Goal: Transaction & Acquisition: Purchase product/service

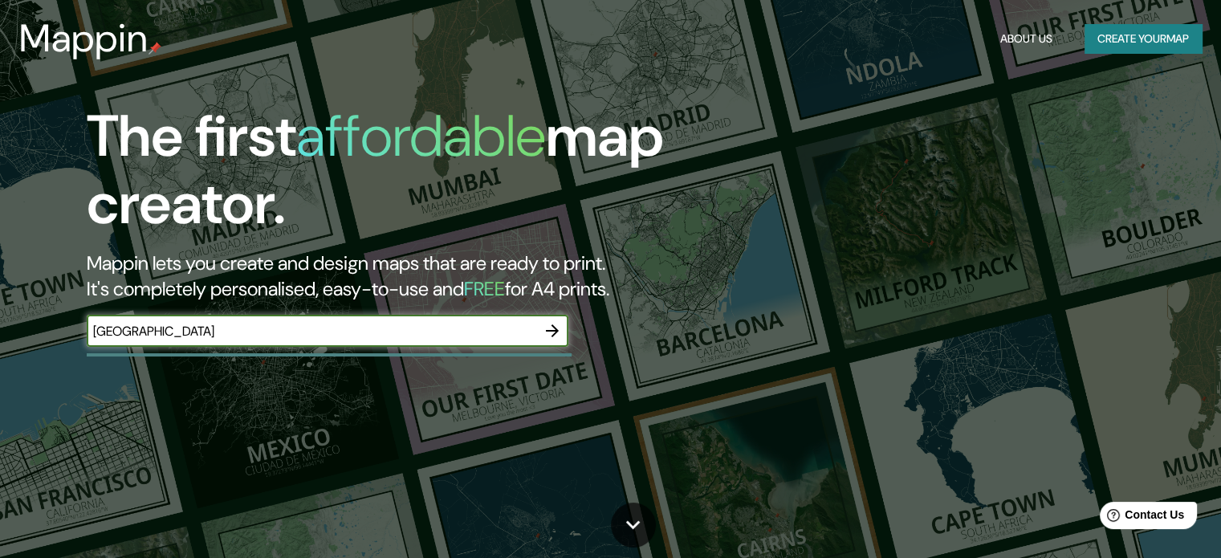
type input "[GEOGRAPHIC_DATA]"
click at [547, 330] on icon "button" at bounding box center [552, 330] width 13 height 13
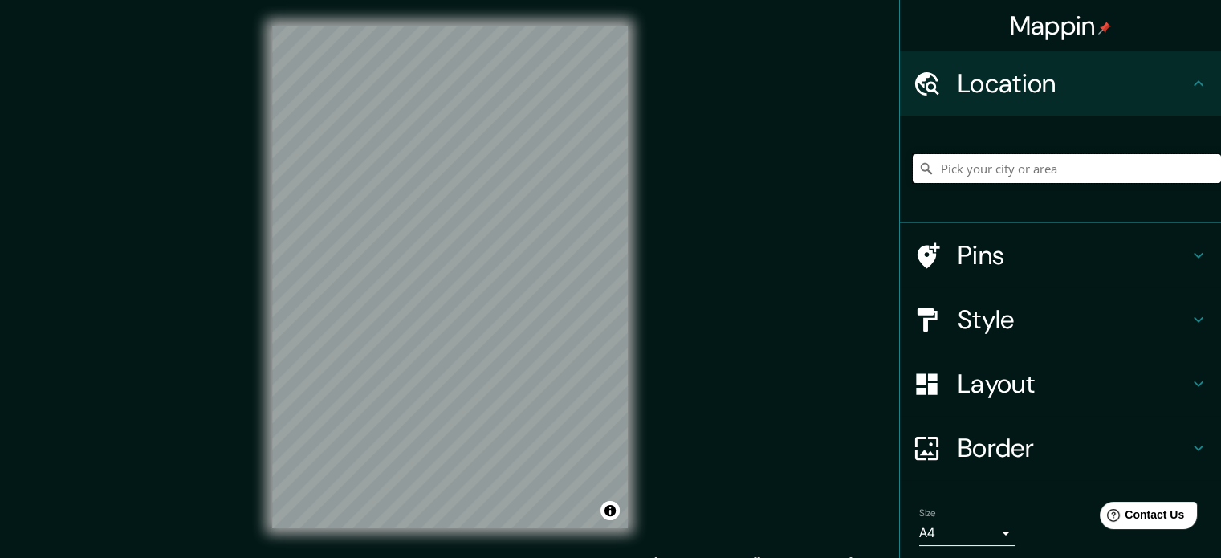
click at [1007, 179] on input "Pick your city or area" at bounding box center [1067, 168] width 308 height 29
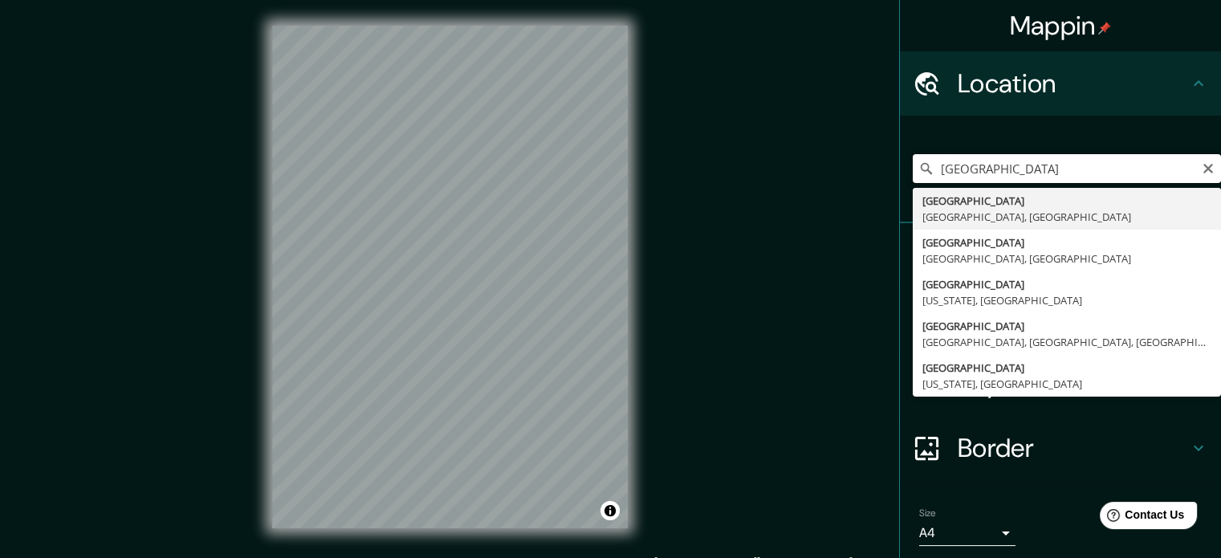
click at [1024, 161] on input "milan" at bounding box center [1067, 168] width 308 height 29
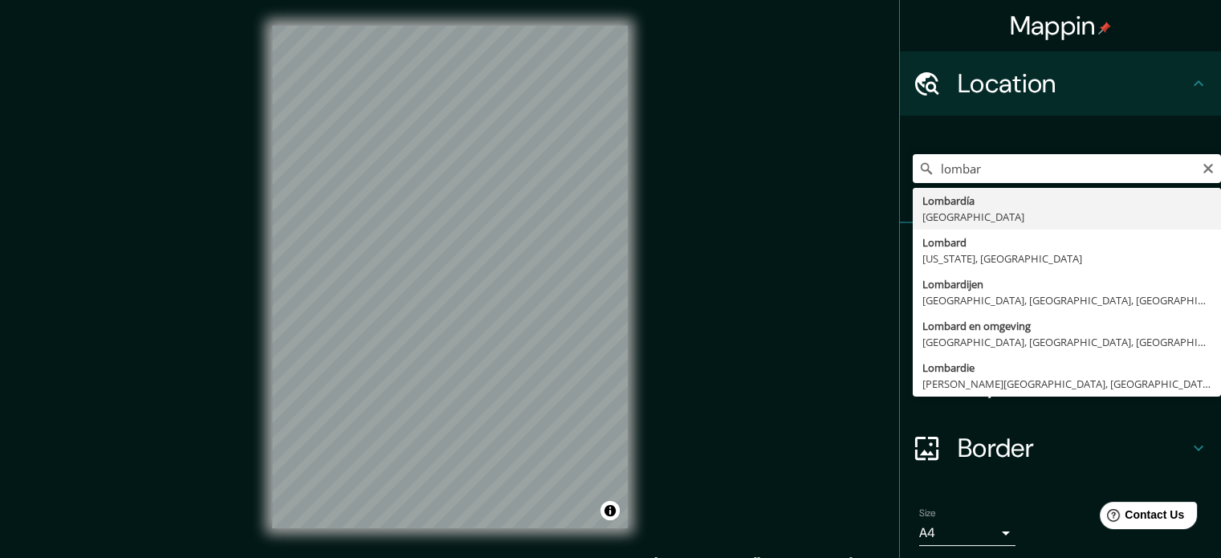
type input "Lombardía, Italia"
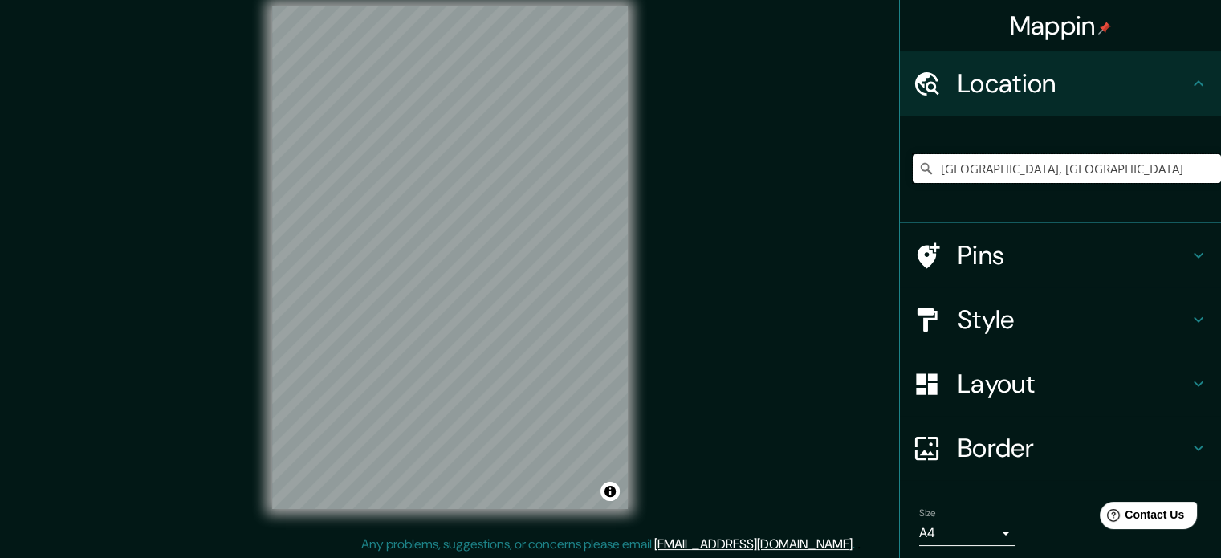
scroll to position [21, 0]
click at [1027, 317] on h4 "Style" at bounding box center [1073, 319] width 231 height 32
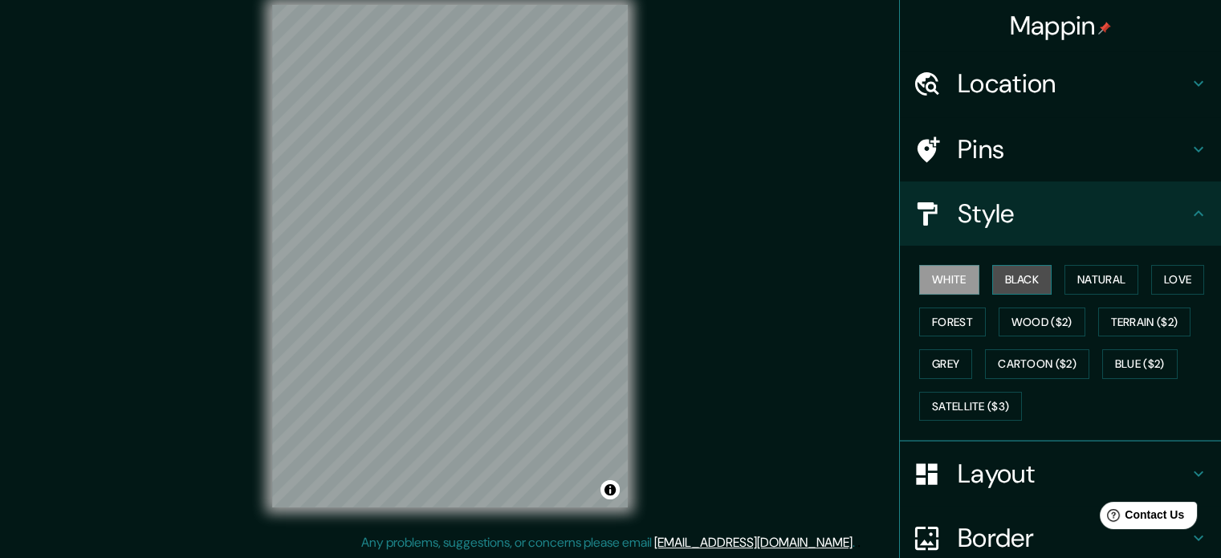
click at [1019, 288] on button "Black" at bounding box center [1022, 280] width 60 height 30
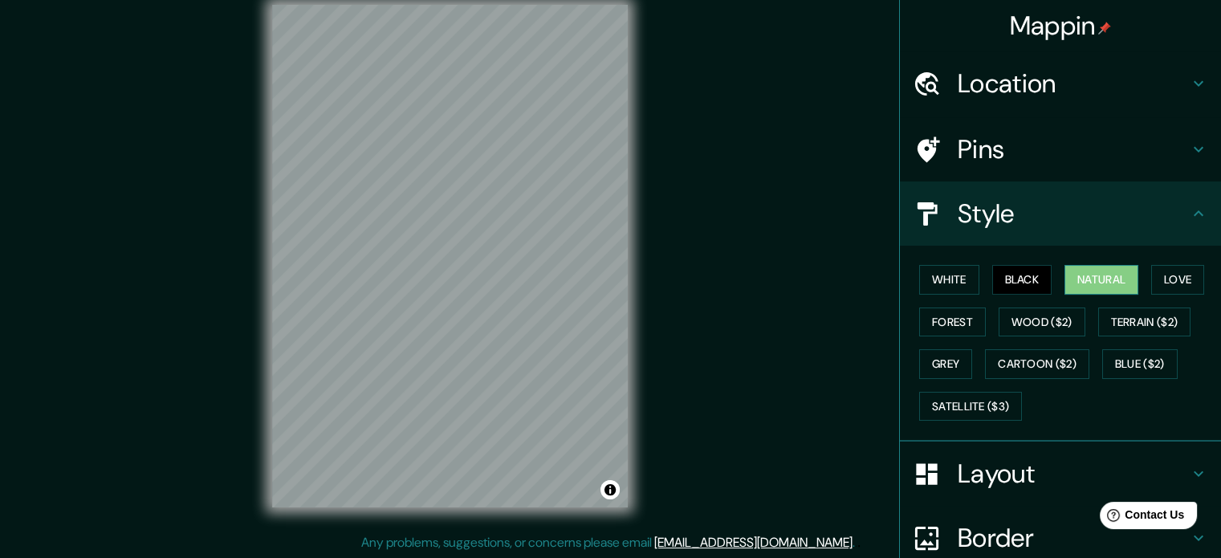
click at [1100, 284] on button "Natural" at bounding box center [1101, 280] width 74 height 30
click at [1172, 280] on button "Love" at bounding box center [1177, 280] width 53 height 30
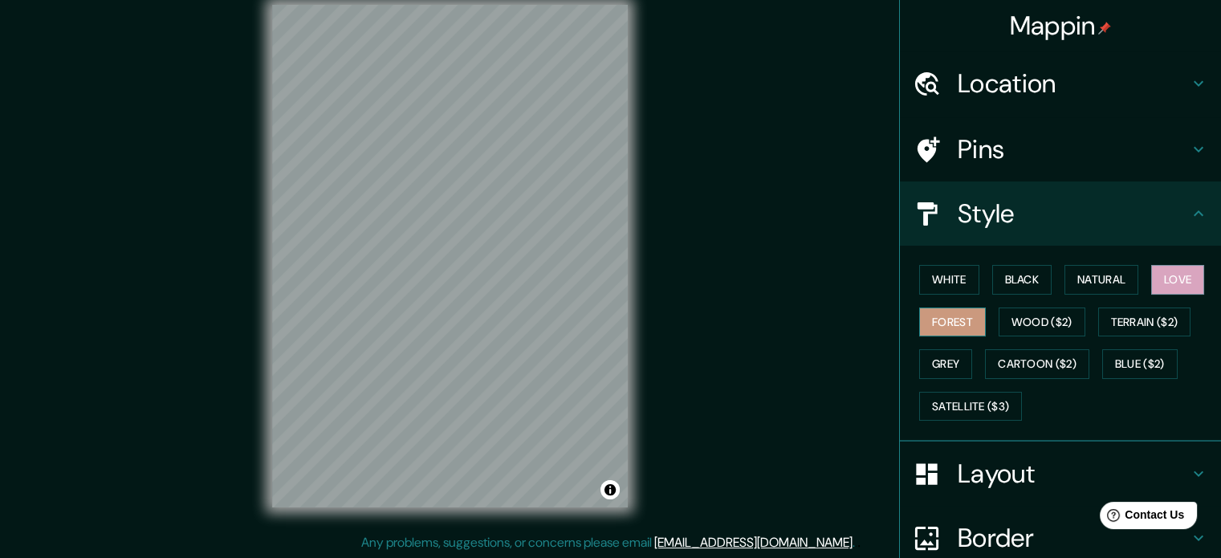
click at [919, 311] on button "Forest" at bounding box center [952, 322] width 67 height 30
click at [1055, 314] on button "Wood ($2)" at bounding box center [1042, 322] width 87 height 30
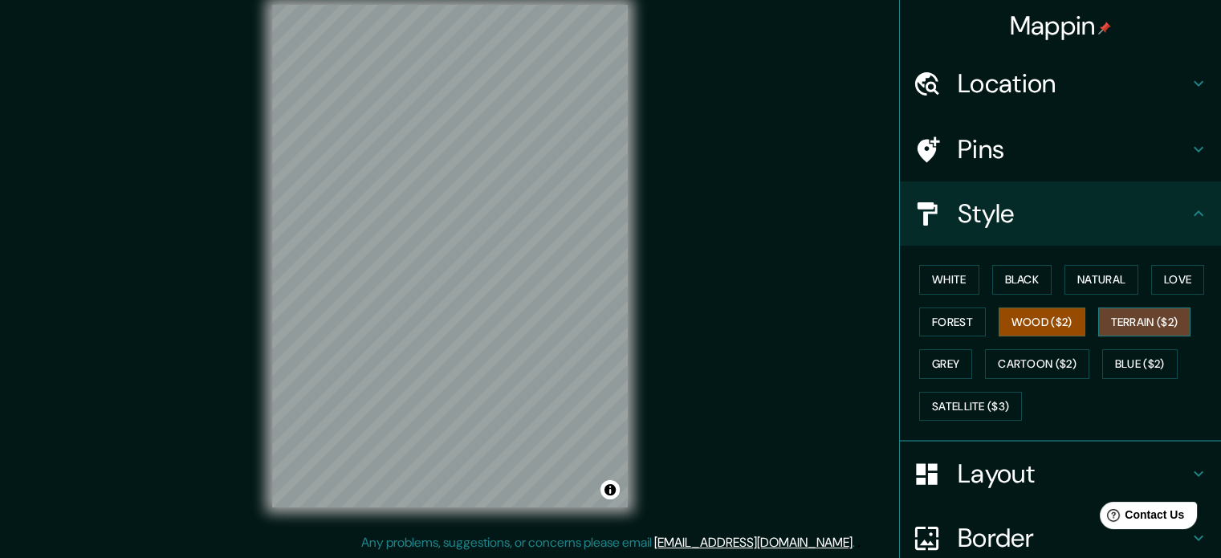
click at [1111, 321] on button "Terrain ($2)" at bounding box center [1144, 322] width 93 height 30
click at [964, 320] on button "Forest" at bounding box center [952, 322] width 67 height 30
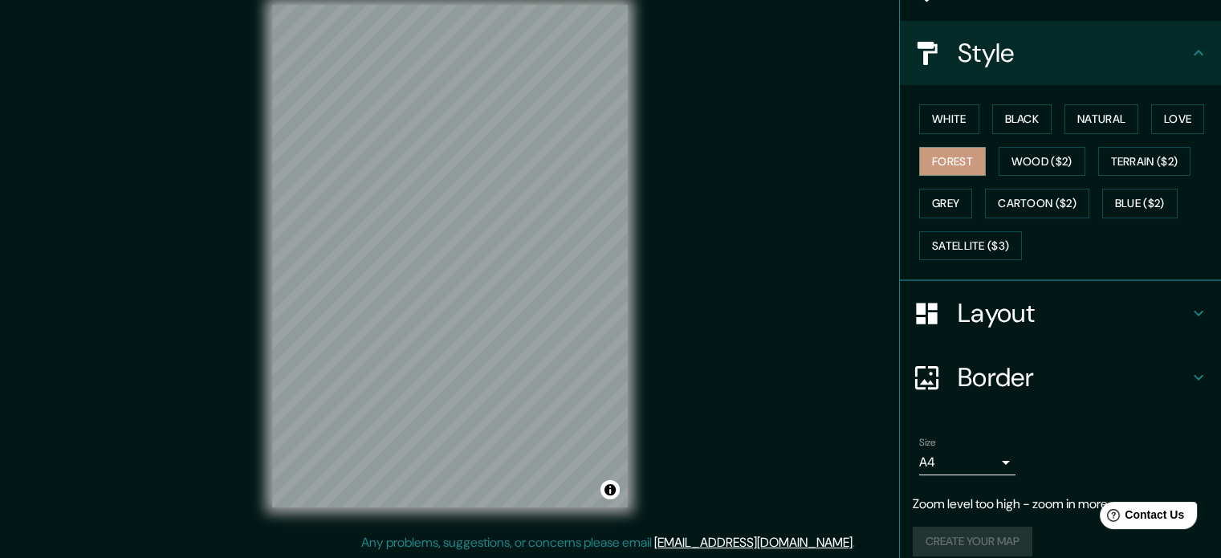
click at [1001, 303] on h4 "Layout" at bounding box center [1073, 313] width 231 height 32
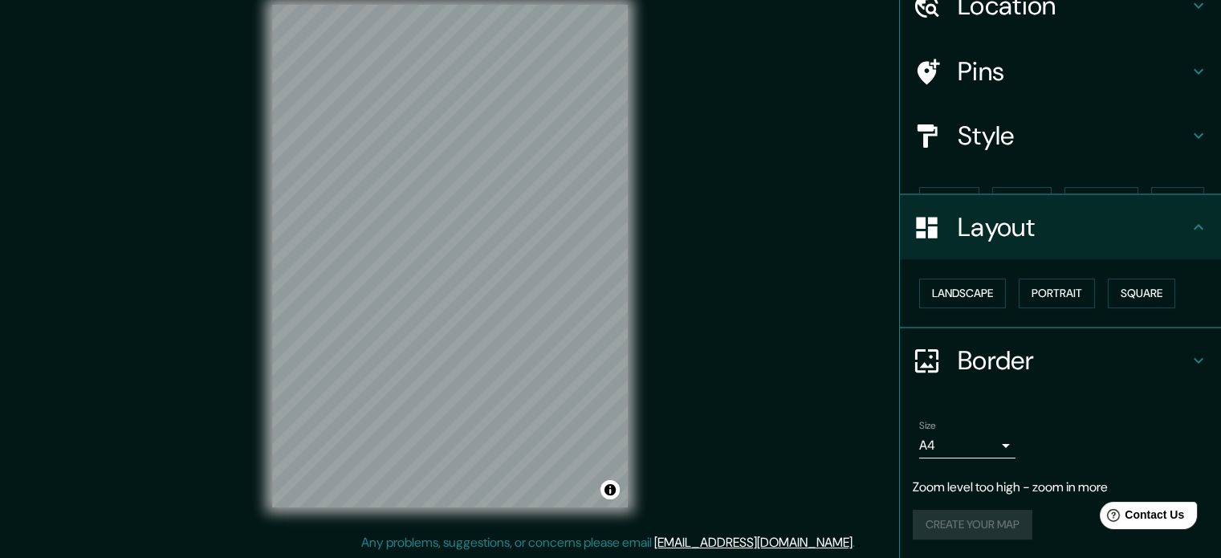
scroll to position [50, 0]
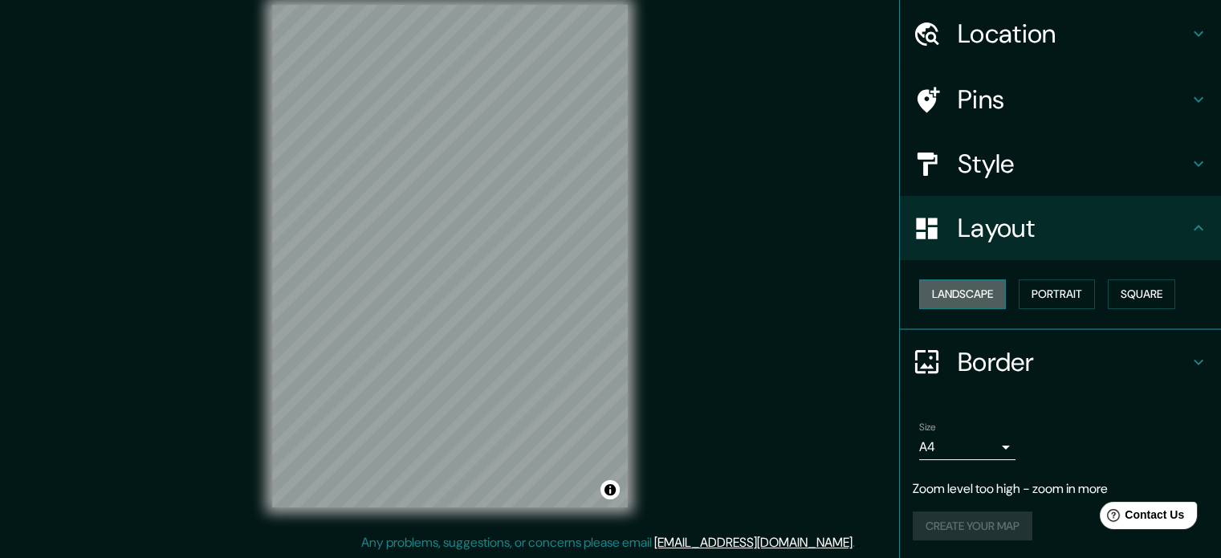
click at [967, 294] on button "Landscape" at bounding box center [962, 294] width 87 height 30
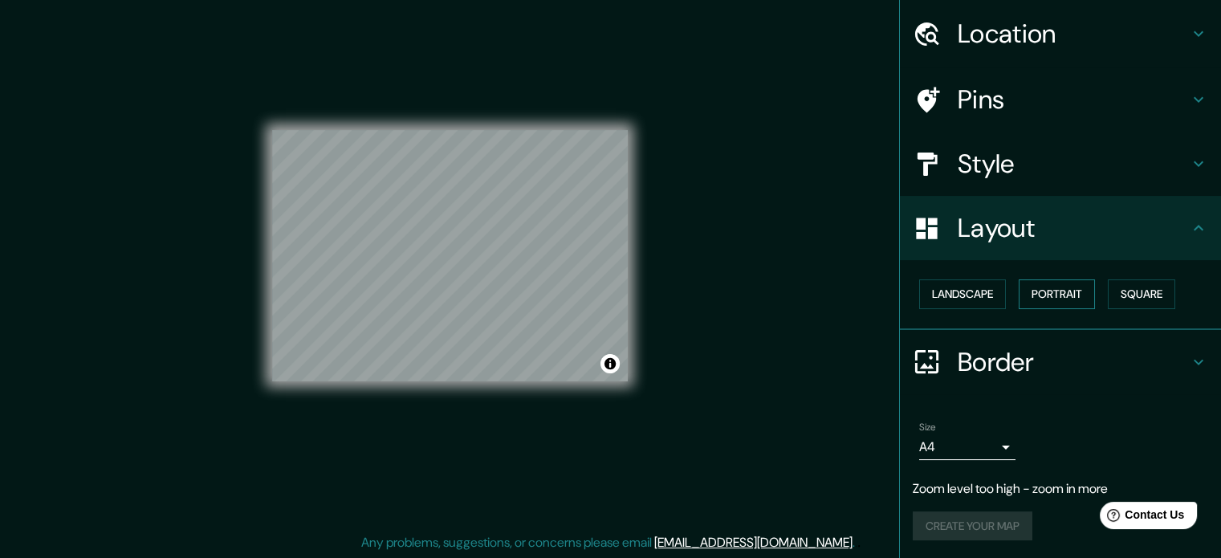
click at [1043, 298] on button "Portrait" at bounding box center [1057, 294] width 76 height 30
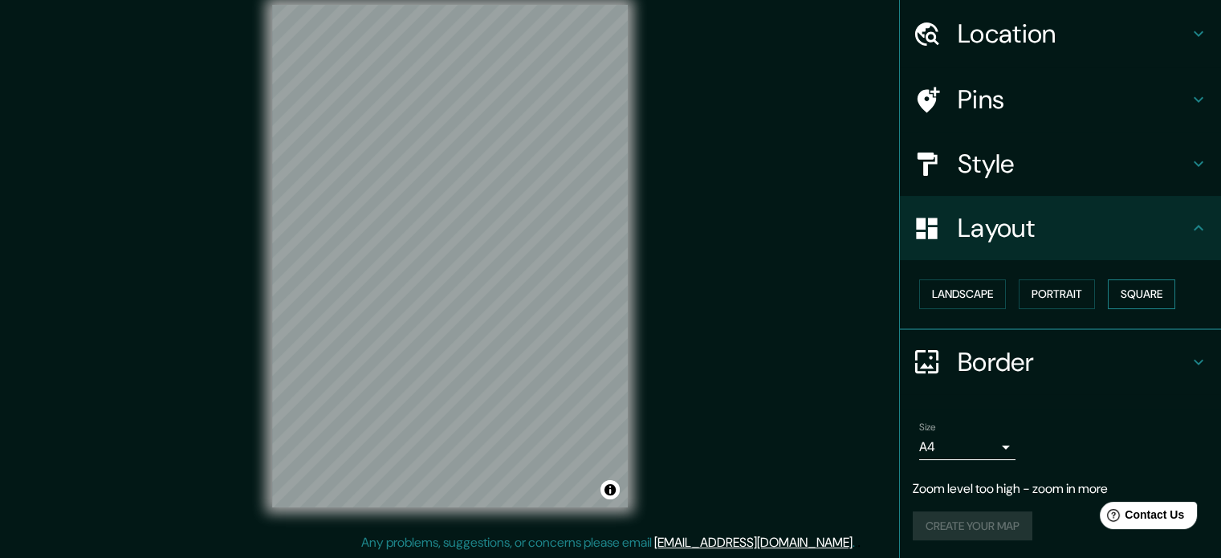
click at [1122, 297] on button "Square" at bounding box center [1141, 294] width 67 height 30
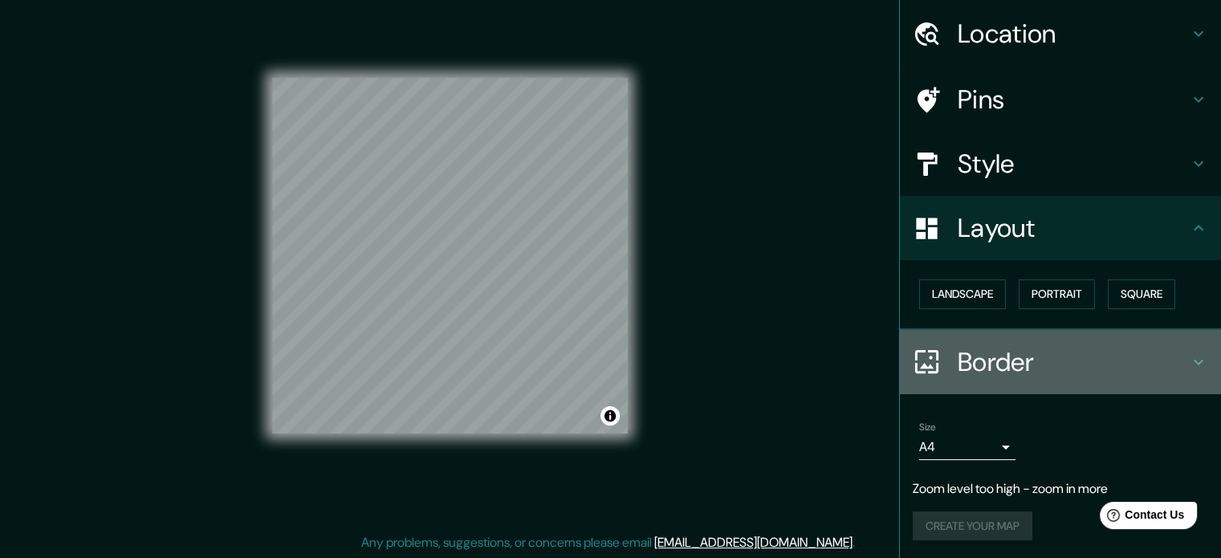
click at [989, 359] on h4 "Border" at bounding box center [1073, 362] width 231 height 32
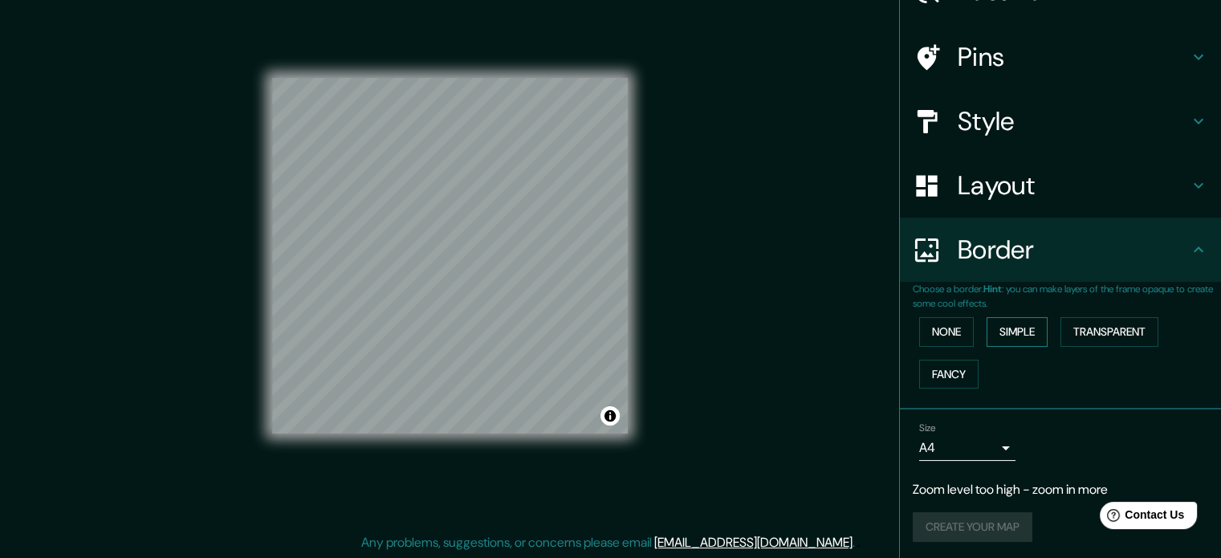
scroll to position [93, 0]
click at [1090, 336] on button "Transparent" at bounding box center [1109, 331] width 98 height 30
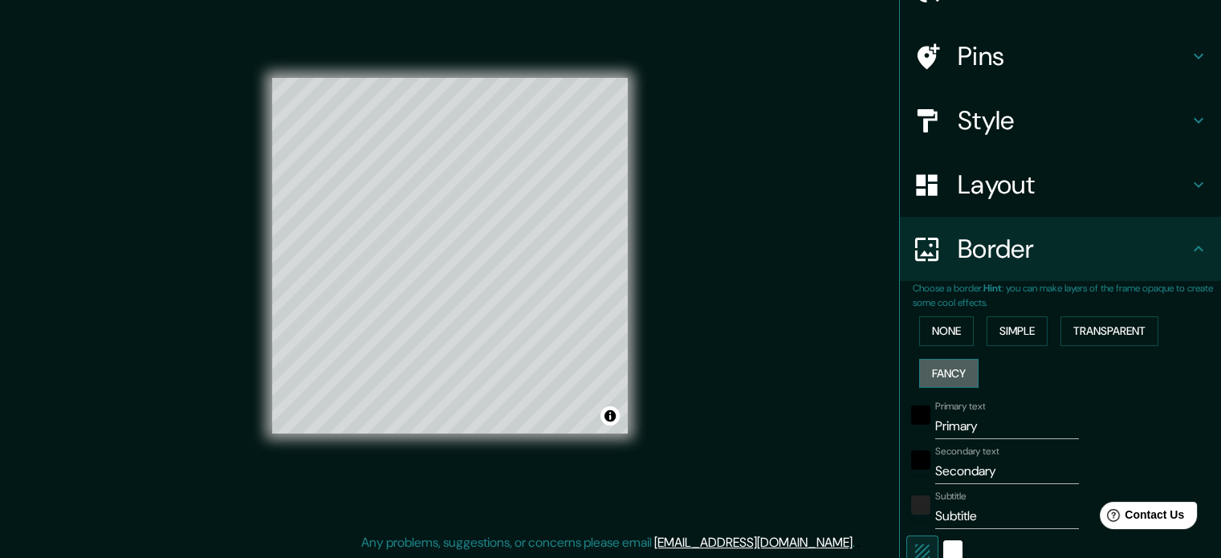
click at [954, 380] on button "Fancy" at bounding box center [948, 374] width 59 height 30
click at [938, 330] on button "None" at bounding box center [946, 331] width 55 height 30
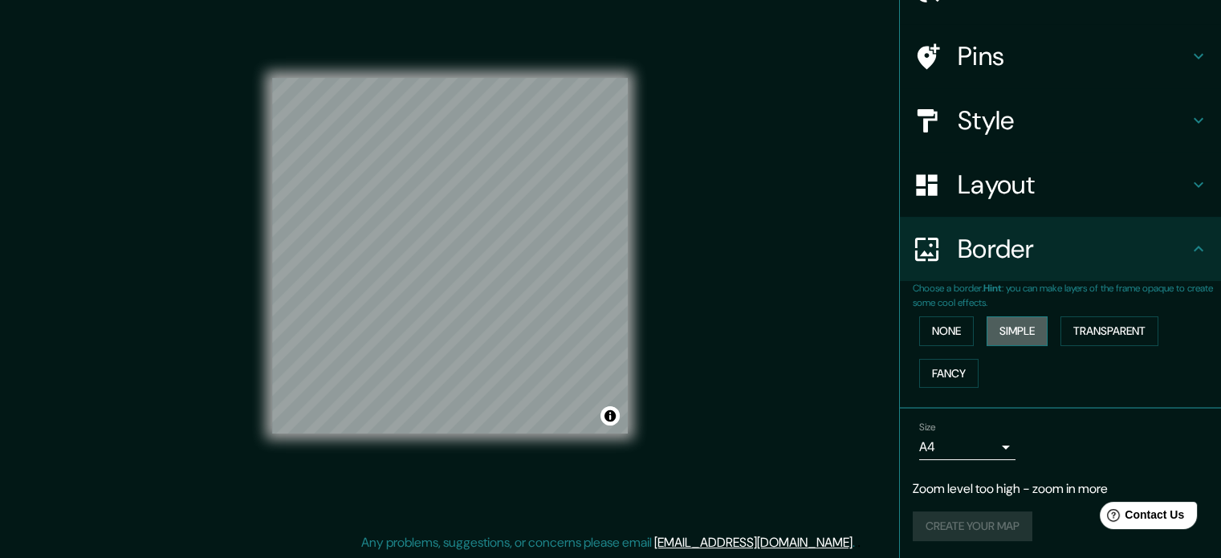
click at [986, 326] on button "Simple" at bounding box center [1016, 331] width 61 height 30
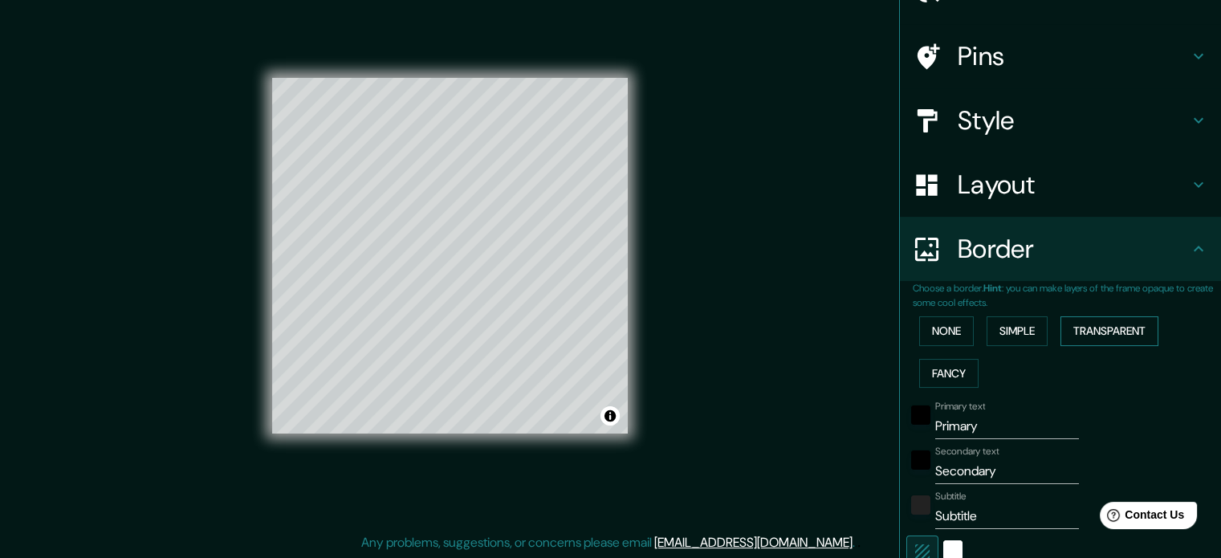
click at [1060, 324] on button "Transparent" at bounding box center [1109, 331] width 98 height 30
click at [946, 347] on div "None Simple Transparent Fancy" at bounding box center [1067, 352] width 308 height 84
click at [947, 344] on button "None" at bounding box center [946, 331] width 55 height 30
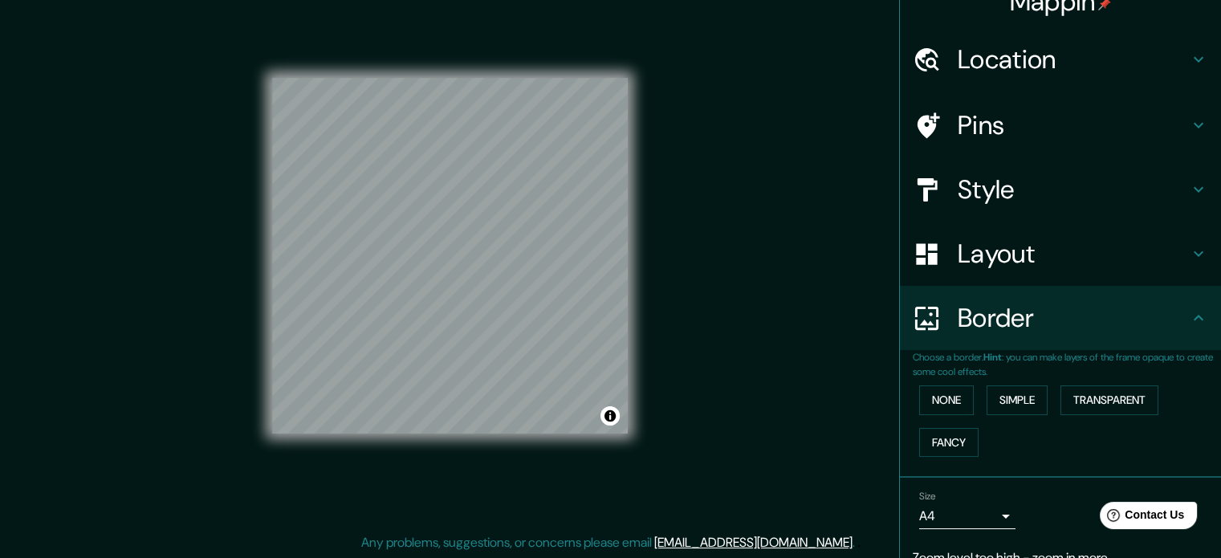
scroll to position [0, 0]
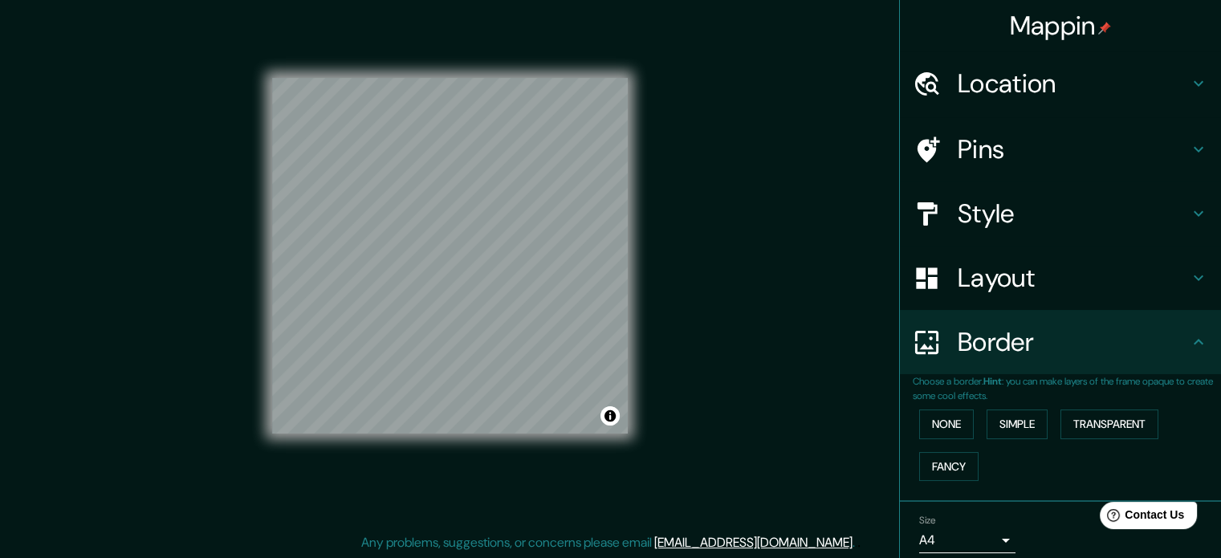
click at [1003, 262] on h4 "Layout" at bounding box center [1073, 278] width 231 height 32
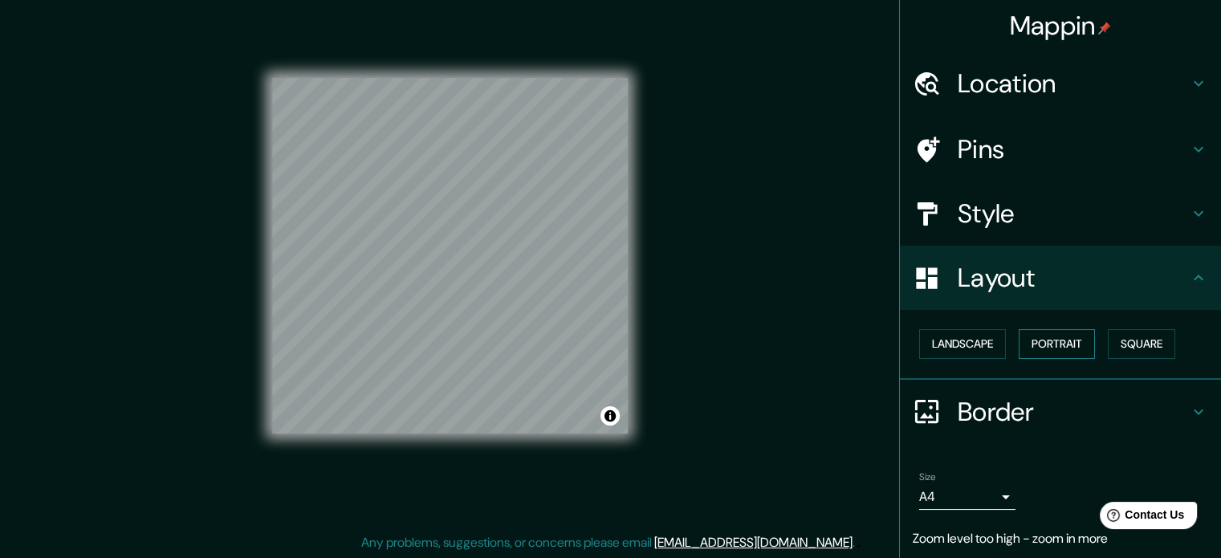
click at [1052, 337] on button "Portrait" at bounding box center [1057, 344] width 76 height 30
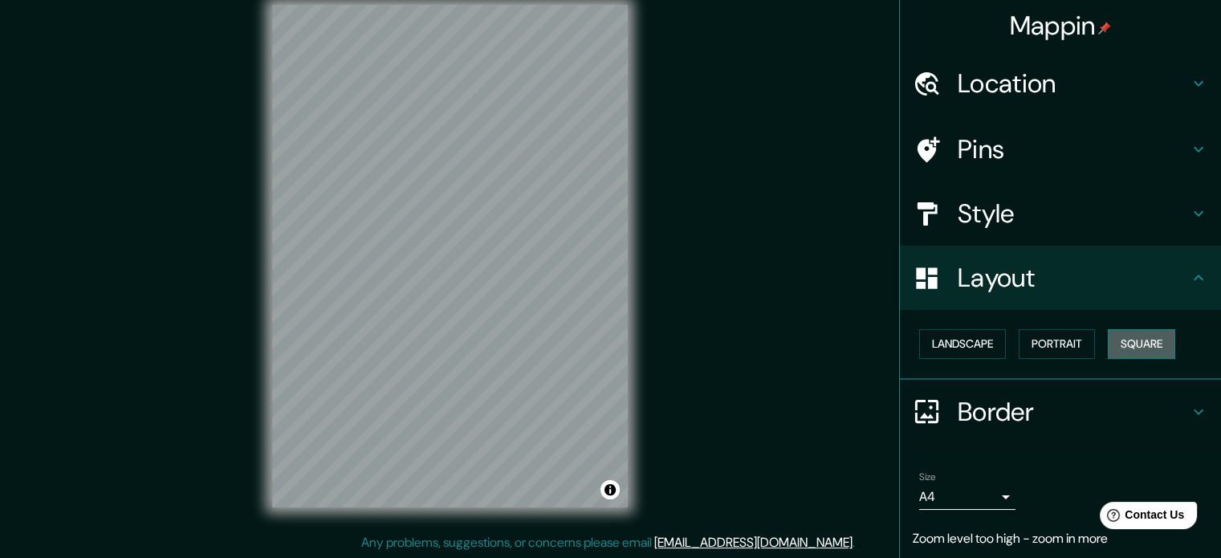
click at [1109, 332] on button "Square" at bounding box center [1141, 344] width 67 height 30
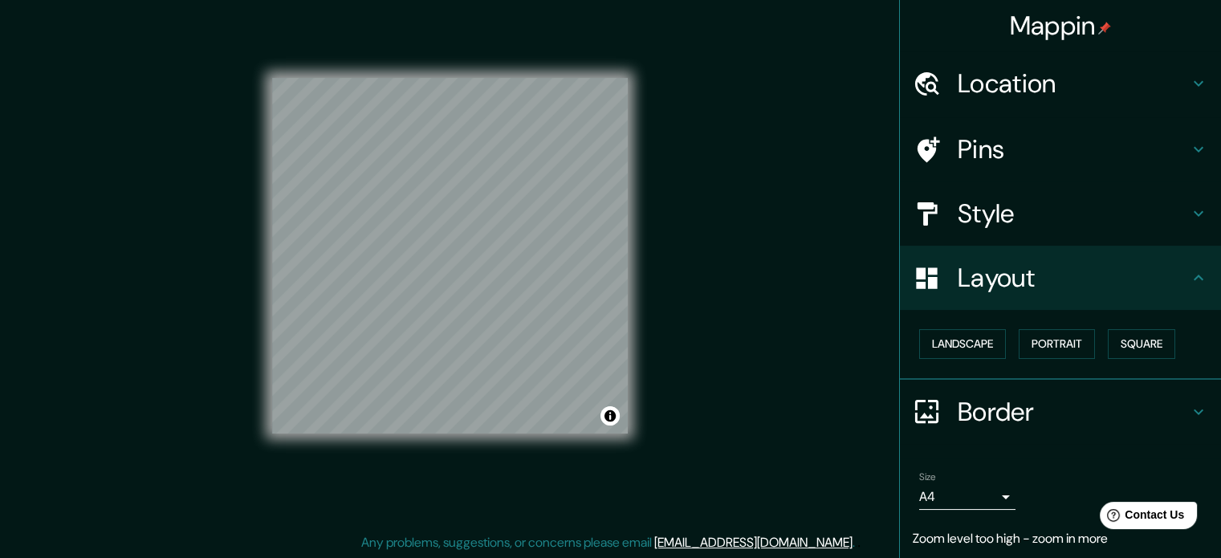
click at [1038, 238] on div "Style" at bounding box center [1060, 213] width 321 height 64
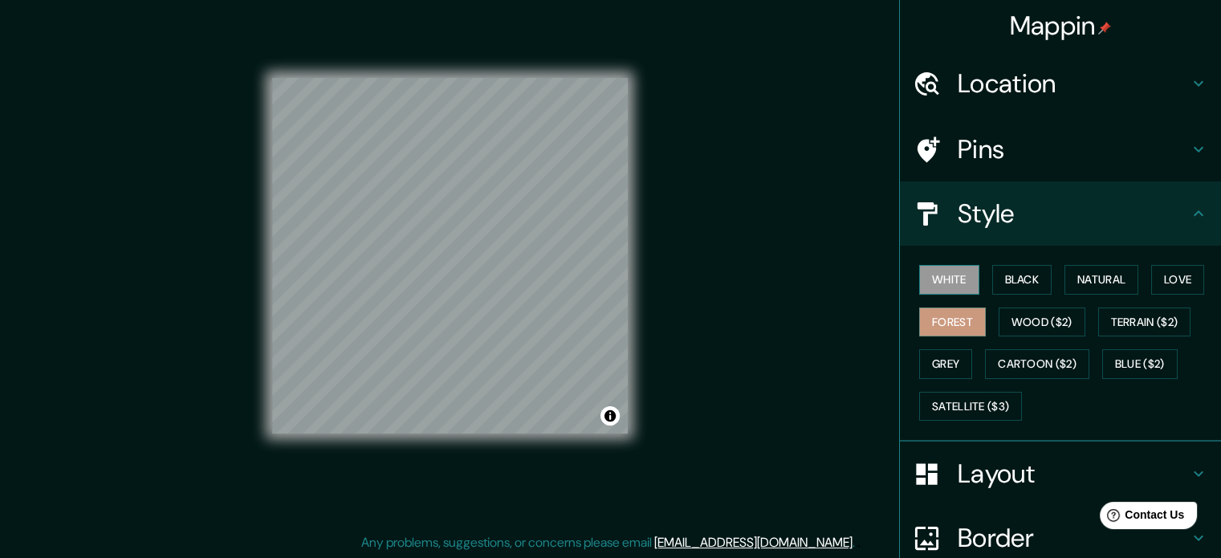
click at [938, 276] on button "White" at bounding box center [949, 280] width 60 height 30
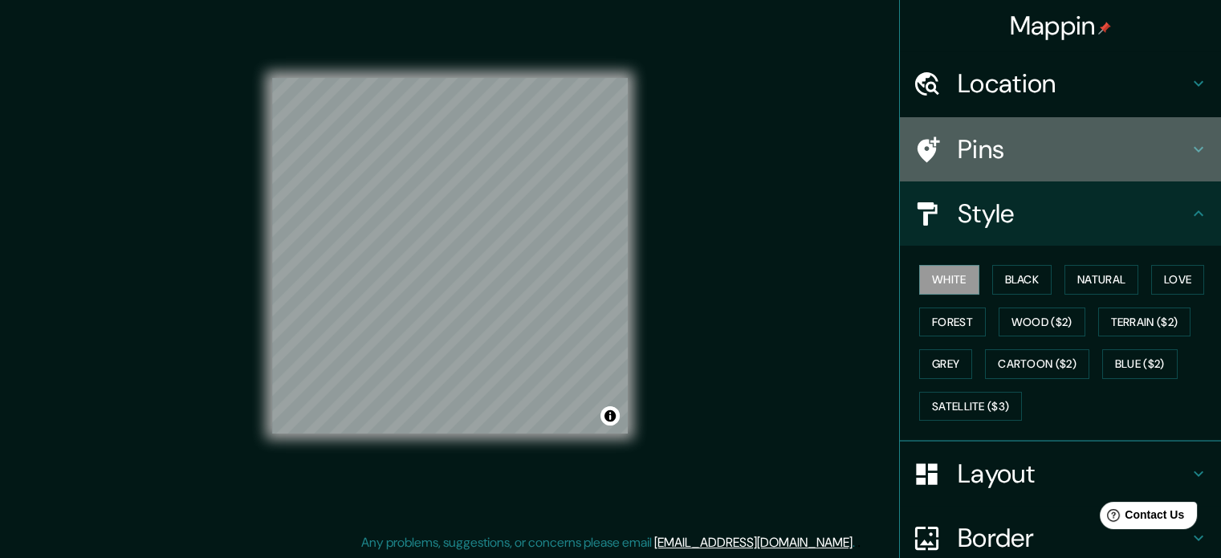
click at [1011, 164] on h4 "Pins" at bounding box center [1073, 149] width 231 height 32
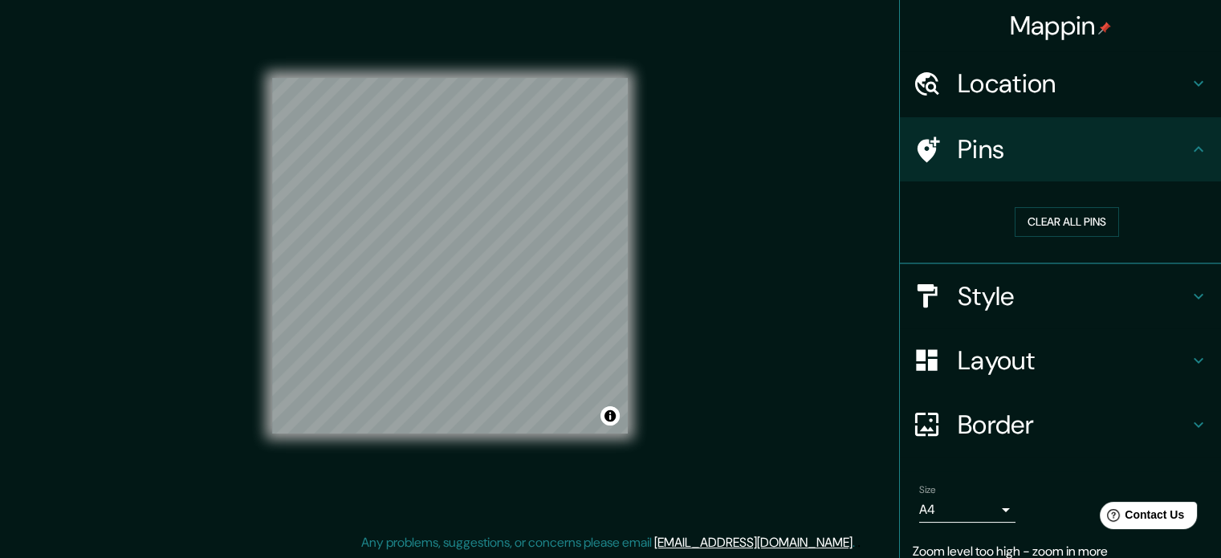
click at [999, 81] on h4 "Location" at bounding box center [1073, 83] width 231 height 32
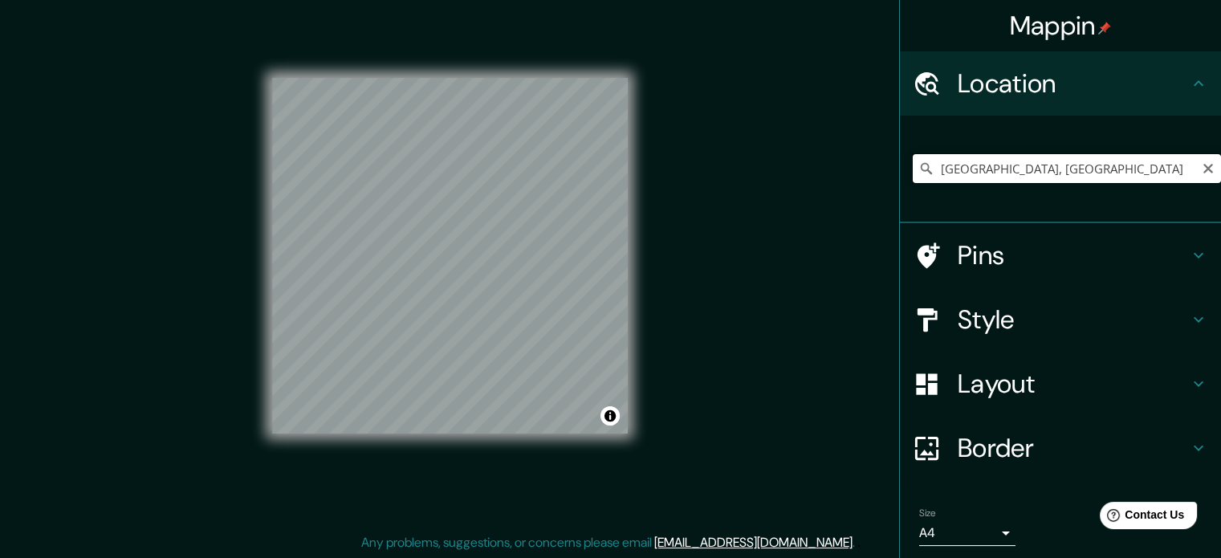
click at [986, 168] on input "Lombardía, Italia" at bounding box center [1067, 168] width 308 height 29
click at [1076, 165] on input "Lombardía, Italia" at bounding box center [1067, 168] width 308 height 29
click at [1047, 243] on h4 "Pins" at bounding box center [1073, 255] width 231 height 32
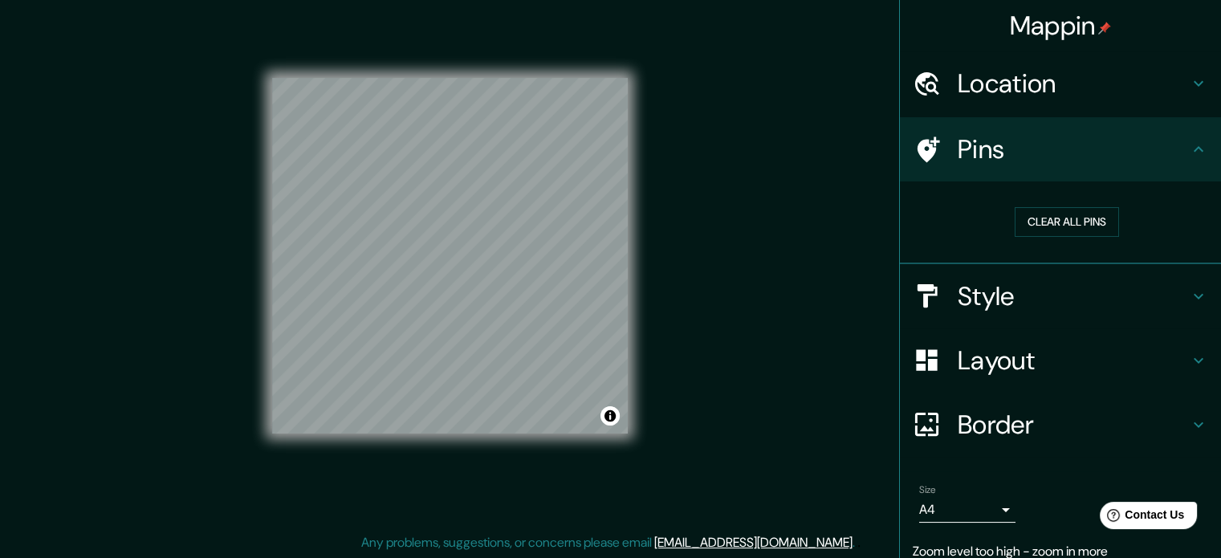
click at [1028, 285] on h4 "Style" at bounding box center [1073, 296] width 231 height 32
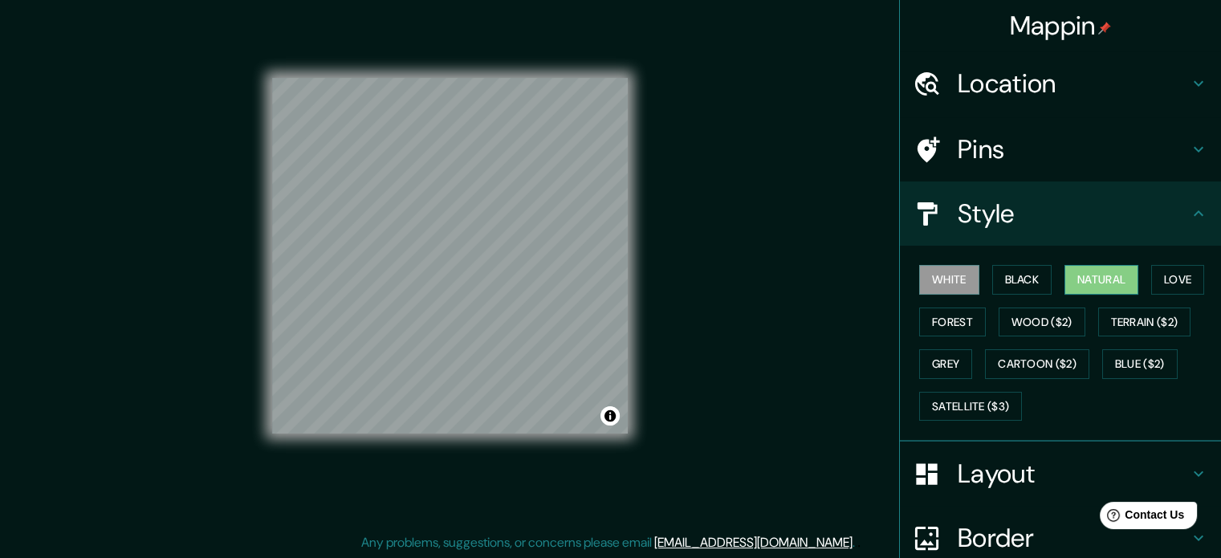
click at [1105, 277] on button "Natural" at bounding box center [1101, 280] width 74 height 30
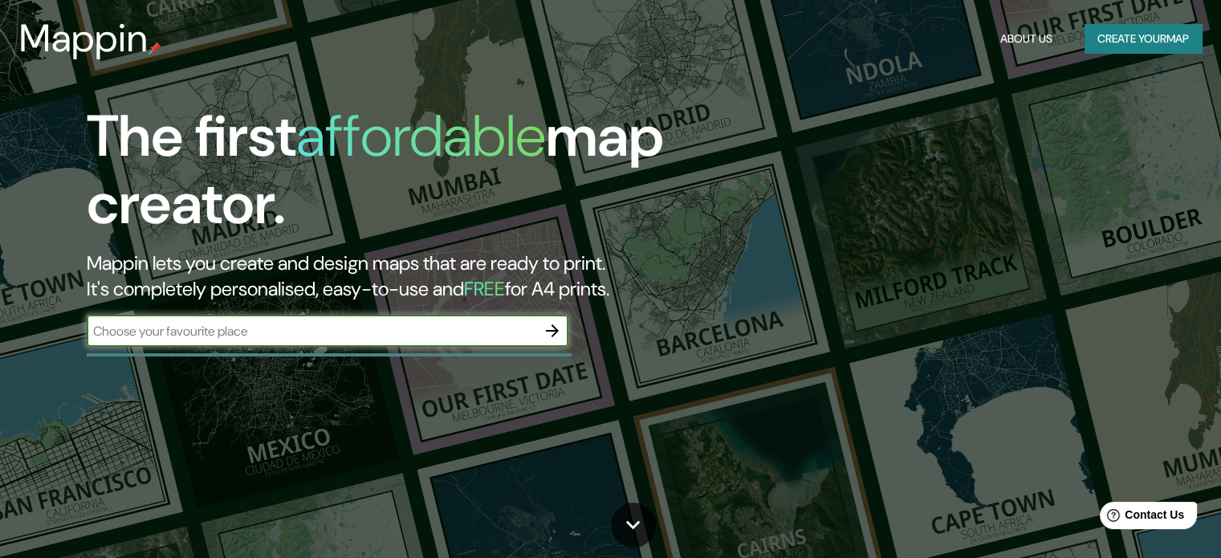
click at [324, 327] on input "text" at bounding box center [311, 331] width 449 height 18
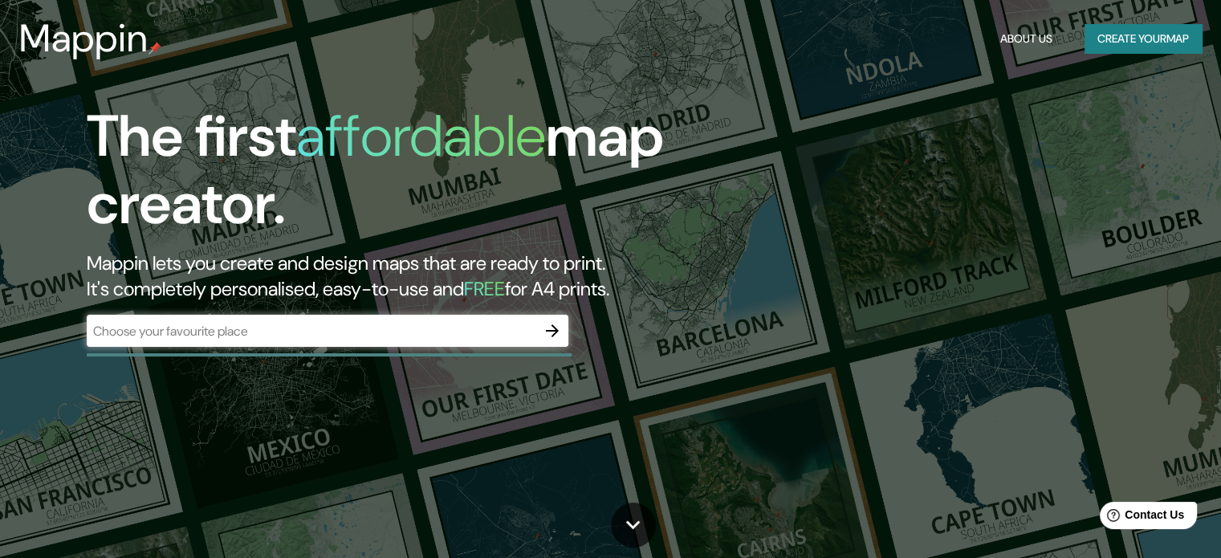
click at [523, 349] on div "​" at bounding box center [328, 332] width 482 height 35
drag, startPoint x: 403, startPoint y: 306, endPoint x: 391, endPoint y: 327, distance: 24.8
click at [402, 306] on div "The first affordable map creator. Mappin lets you create and design maps that a…" at bounding box center [392, 233] width 733 height 260
click at [391, 329] on input "text" at bounding box center [311, 331] width 449 height 18
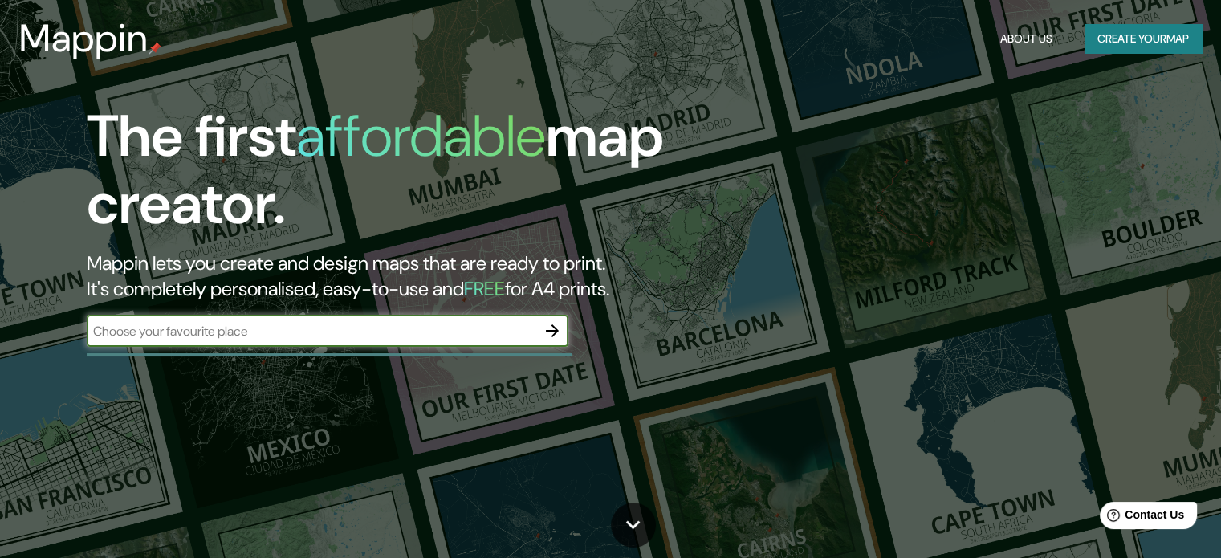
type input "[GEOGRAPHIC_DATA]"
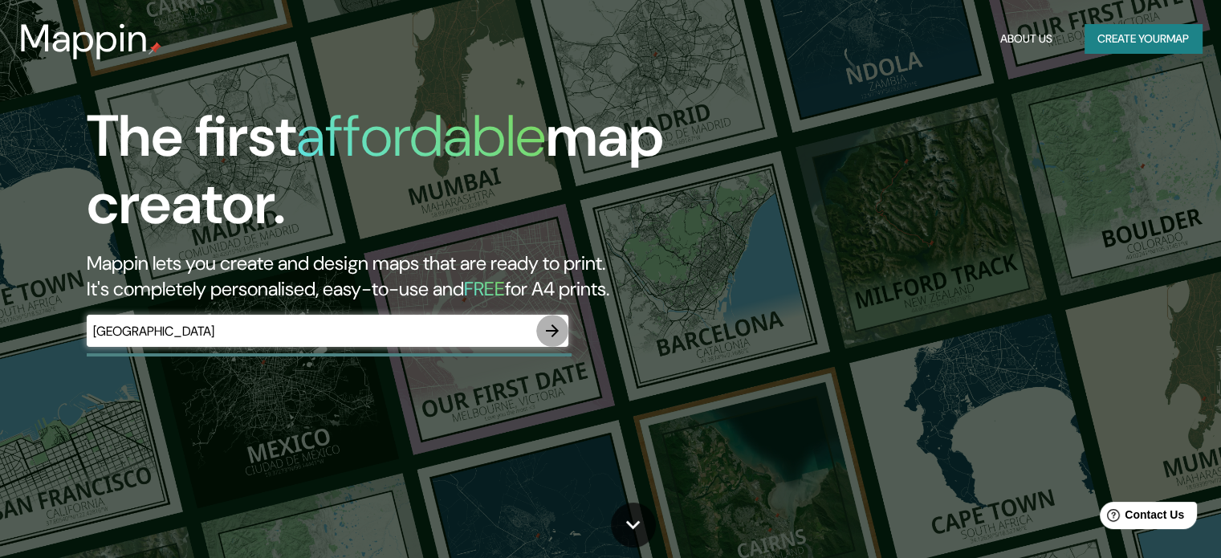
click at [555, 331] on icon "button" at bounding box center [552, 330] width 13 height 13
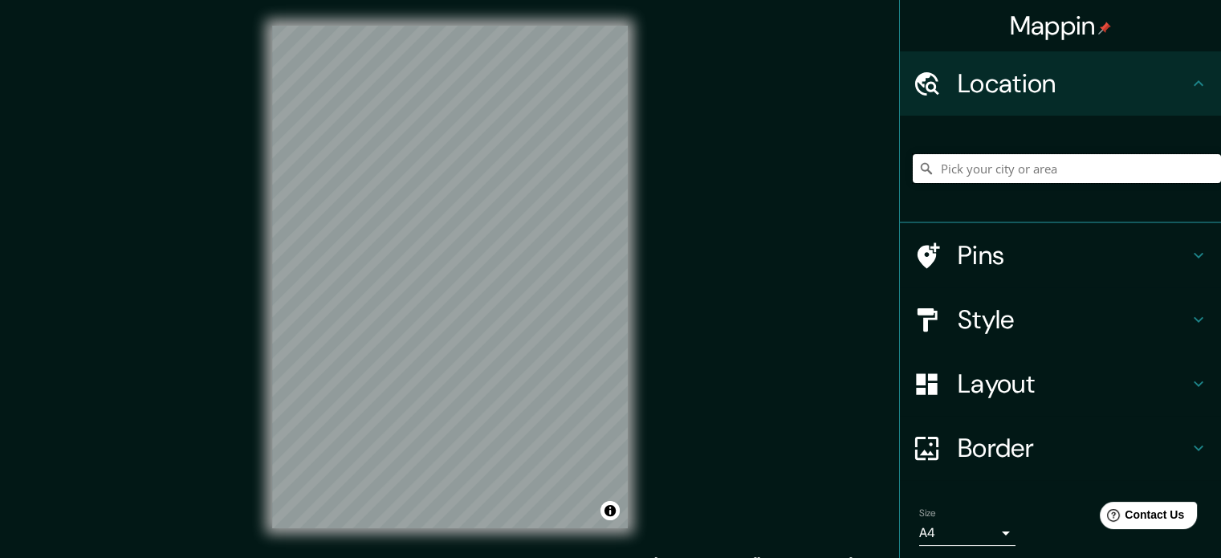
click at [989, 163] on input "Pick your city or area" at bounding box center [1067, 168] width 308 height 29
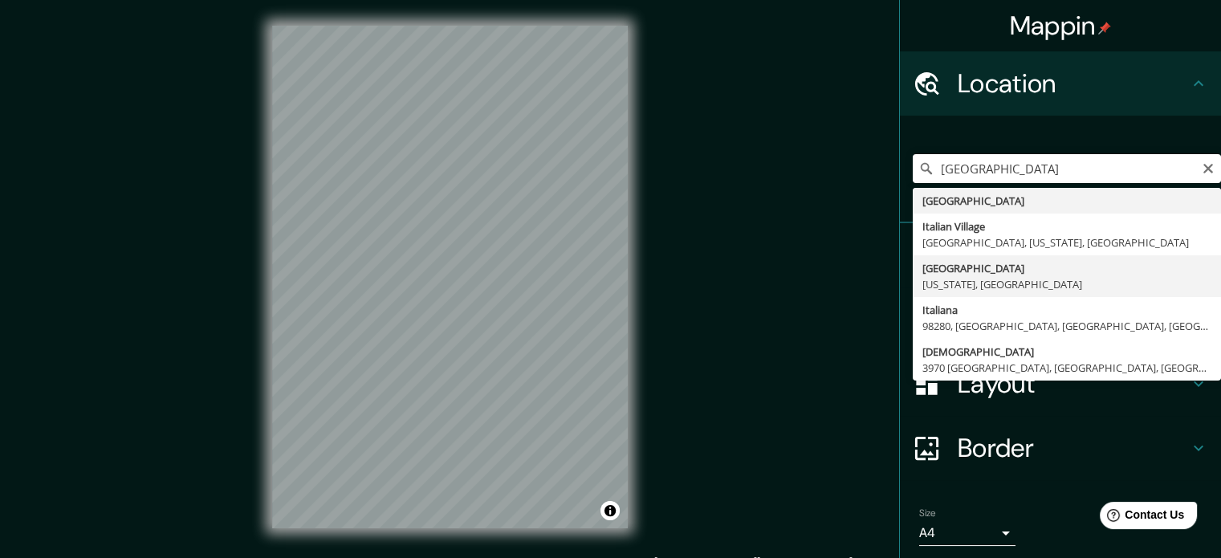
type input "[GEOGRAPHIC_DATA], [US_STATE], [GEOGRAPHIC_DATA]"
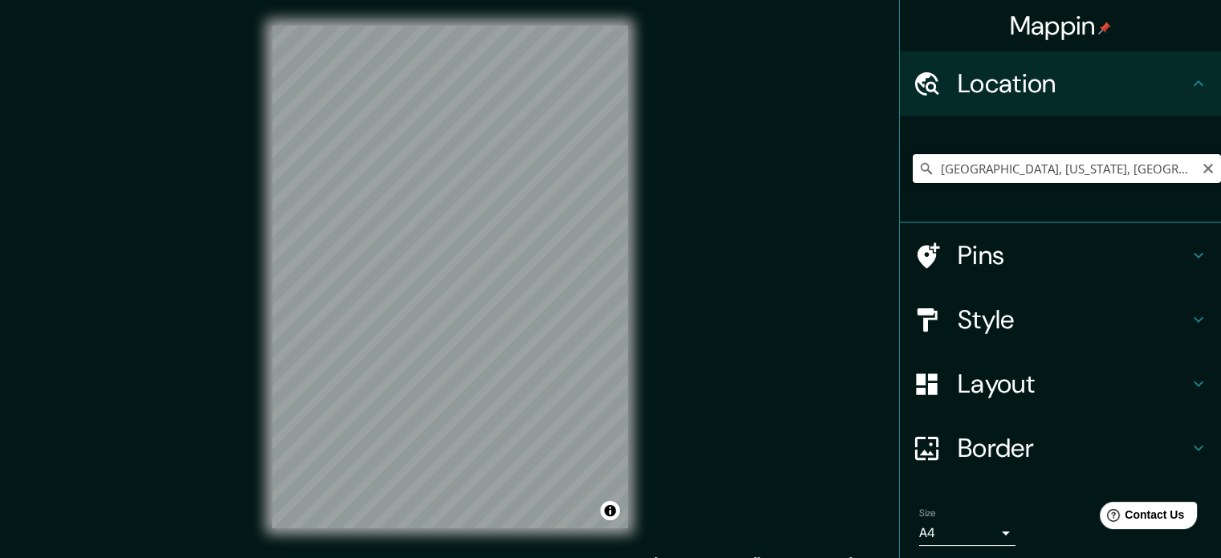
click at [979, 168] on input "[GEOGRAPHIC_DATA], [US_STATE], [GEOGRAPHIC_DATA]" at bounding box center [1067, 168] width 308 height 29
click at [1202, 167] on icon "Clear" at bounding box center [1208, 168] width 13 height 13
click at [1098, 169] on input "Pick your city or area" at bounding box center [1067, 168] width 308 height 29
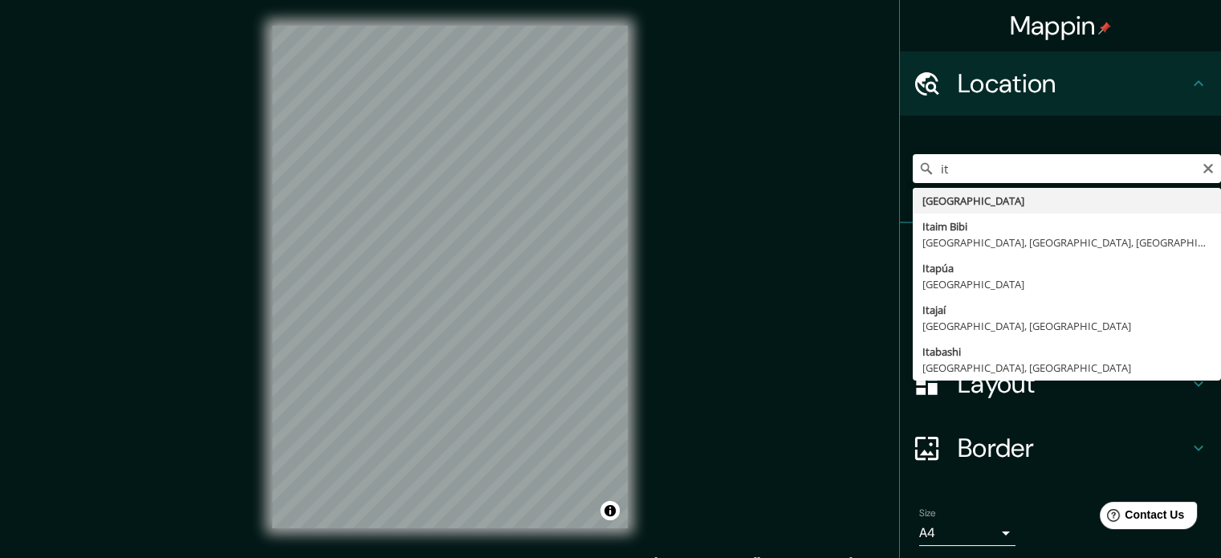
type input "[GEOGRAPHIC_DATA]"
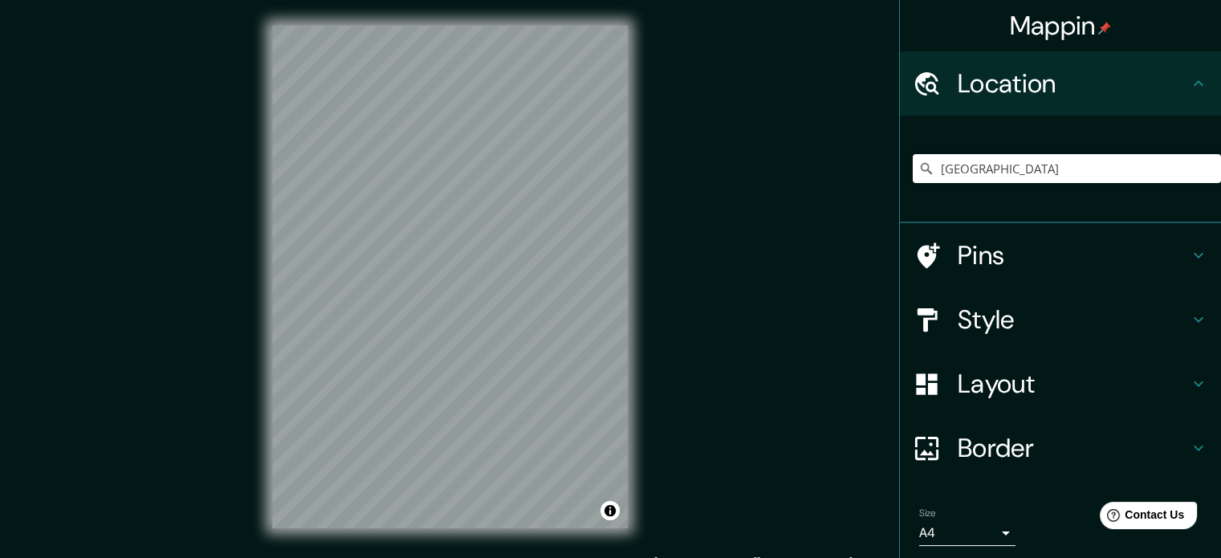
click at [975, 312] on h4 "Style" at bounding box center [1073, 319] width 231 height 32
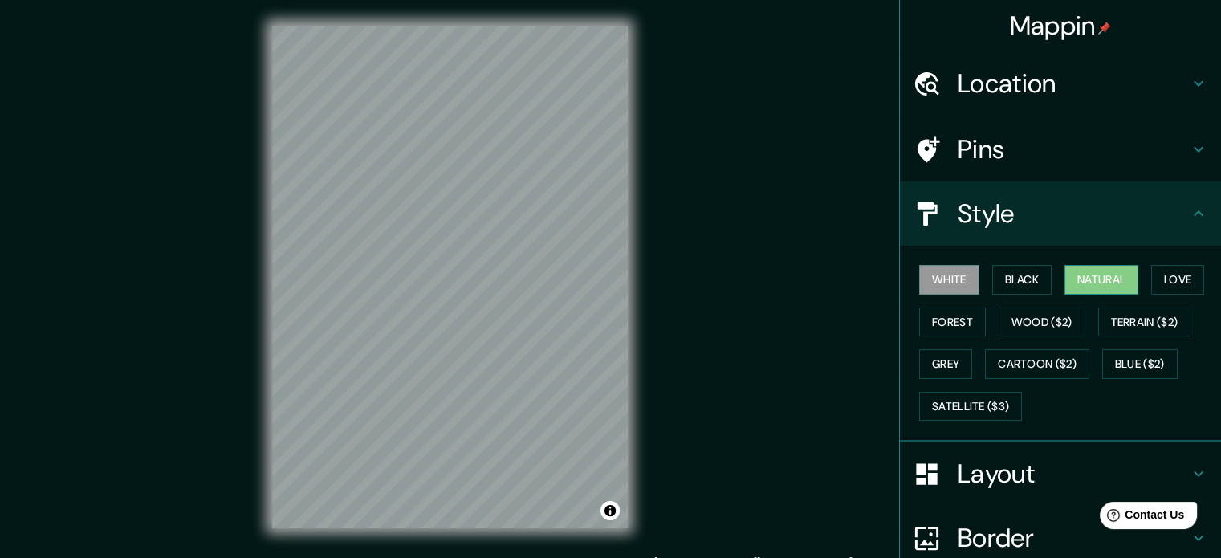
click at [1100, 287] on button "Natural" at bounding box center [1101, 280] width 74 height 30
click at [961, 405] on button "Satellite ($3)" at bounding box center [970, 407] width 103 height 30
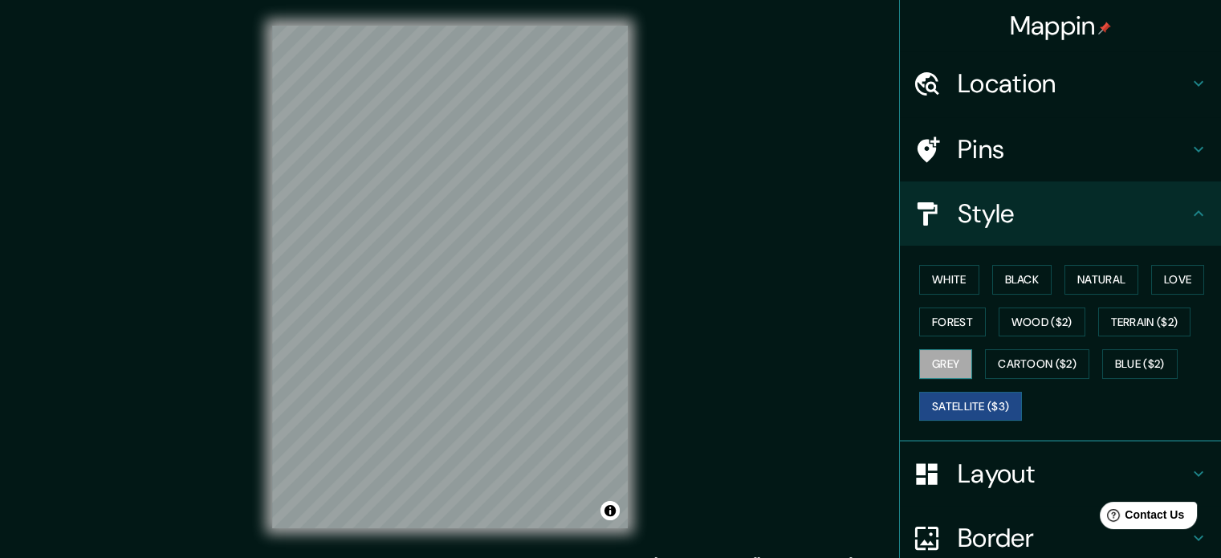
click at [932, 358] on button "Grey" at bounding box center [945, 364] width 53 height 30
click at [1016, 291] on button "Black" at bounding box center [1022, 280] width 60 height 30
click at [1161, 294] on div "White Black Natural Love Forest Wood ($2) Terrain ($2) Grey Cartoon ($2) Blue (…" at bounding box center [1067, 342] width 308 height 169
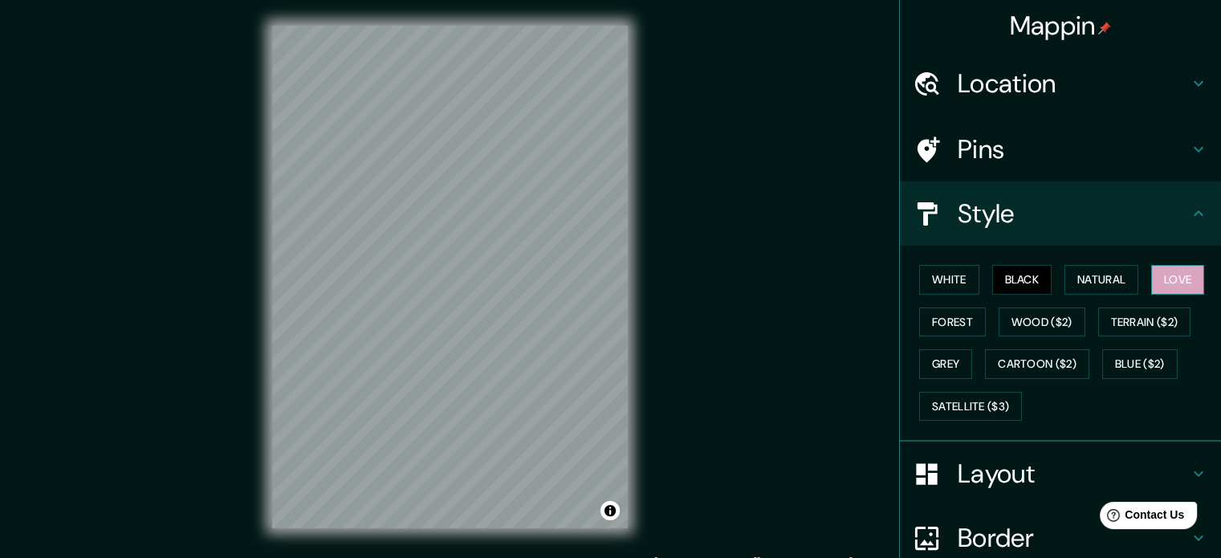
click at [1169, 284] on button "Love" at bounding box center [1177, 280] width 53 height 30
